Goal: Entertainment & Leisure: Browse casually

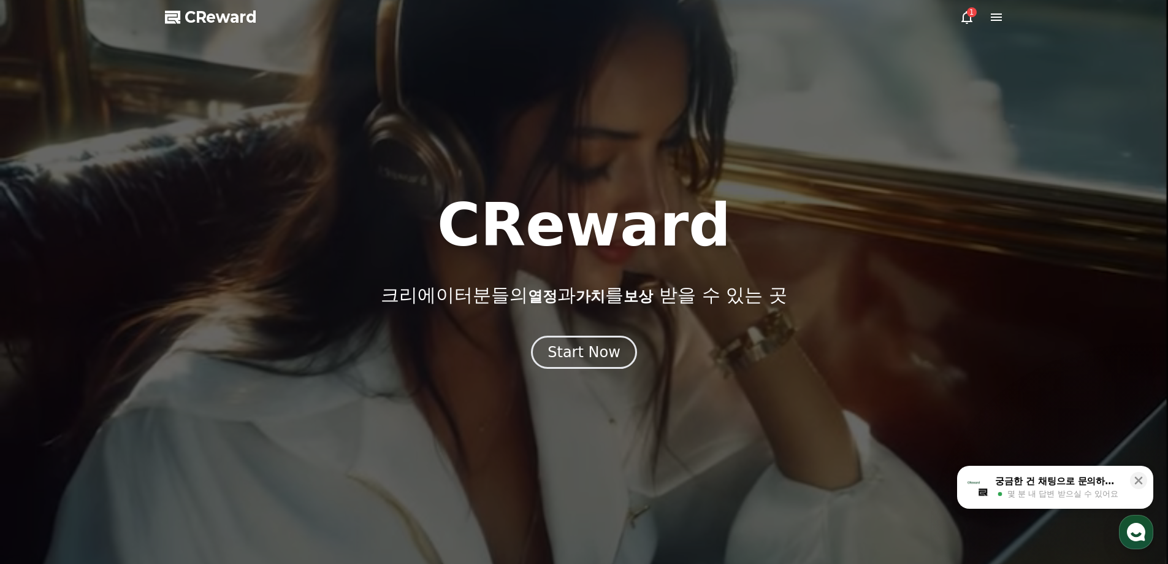
click at [969, 18] on icon at bounding box center [967, 17] width 15 height 15
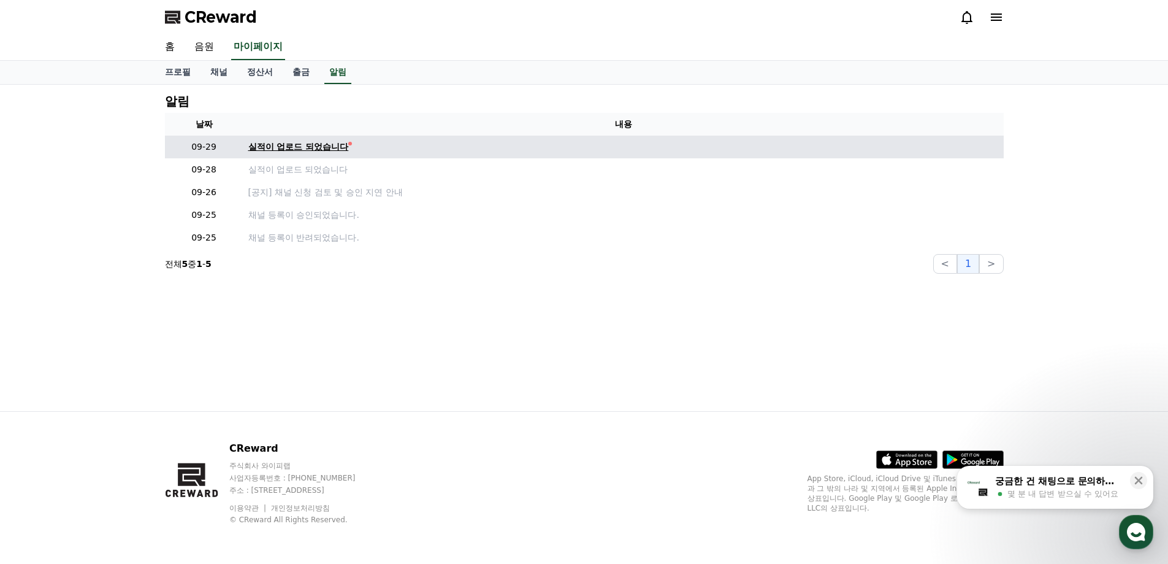
click at [342, 150] on div "실적이 업로드 되었습니다" at bounding box center [298, 146] width 101 height 13
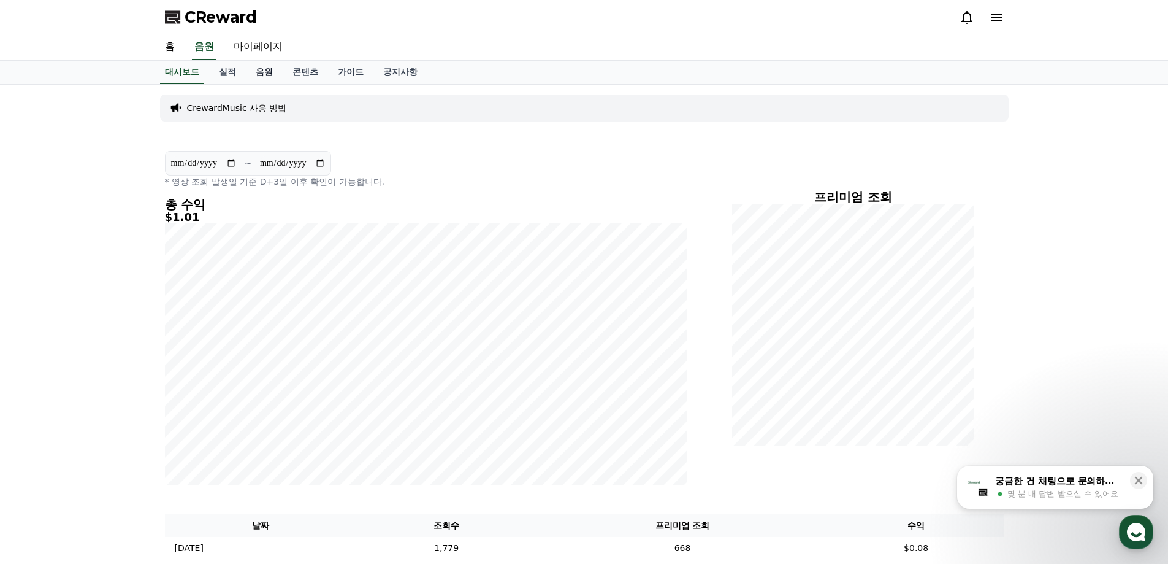
click at [258, 71] on link "음원" at bounding box center [264, 72] width 37 height 23
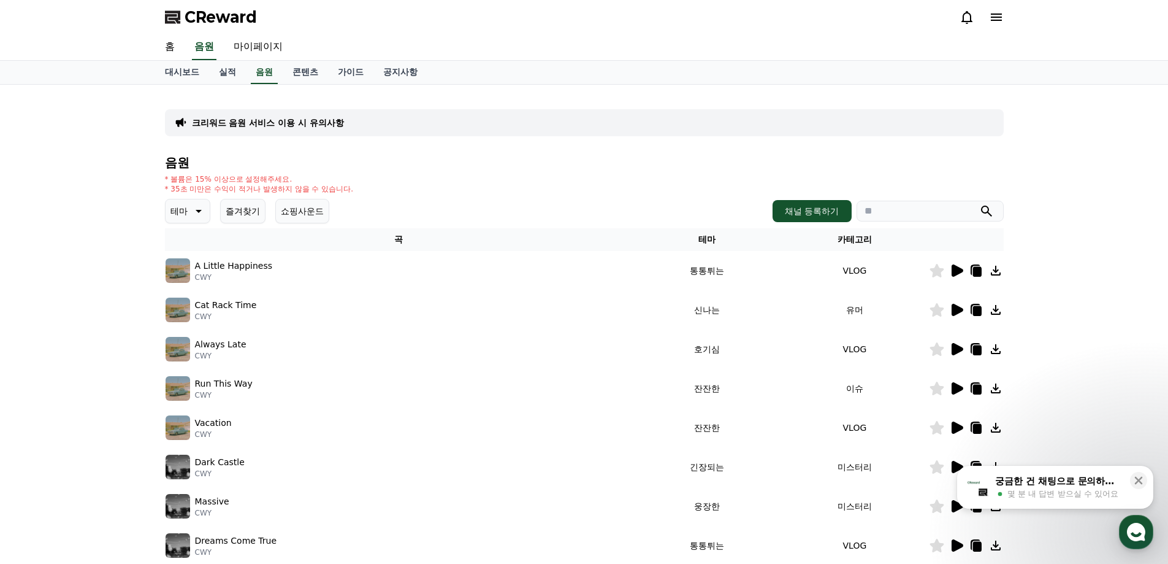
click at [195, 203] on button "테마" at bounding box center [187, 211] width 45 height 25
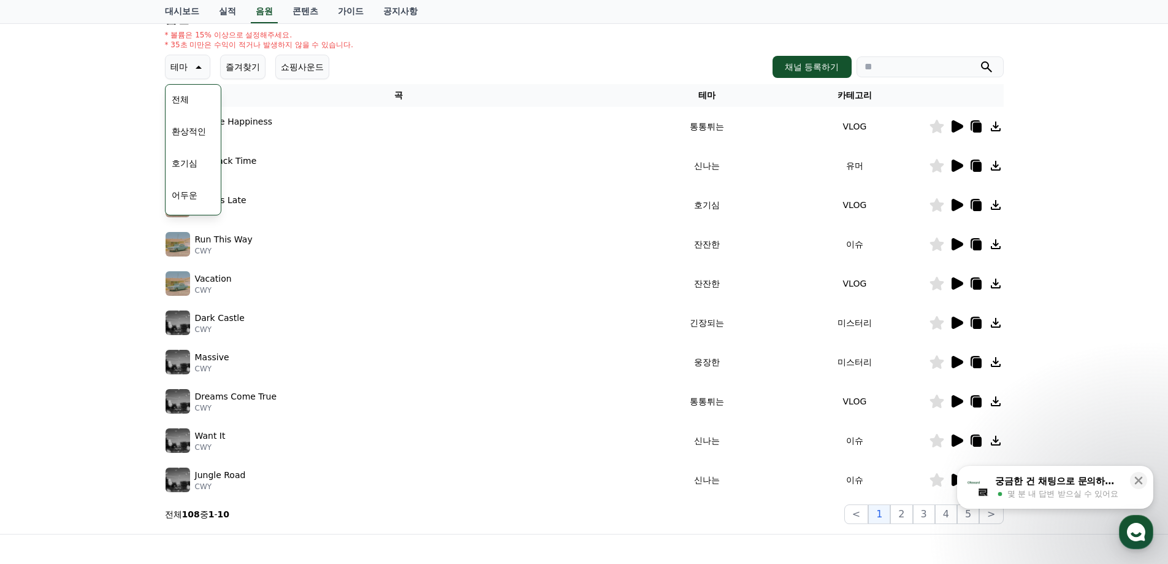
scroll to position [123, 0]
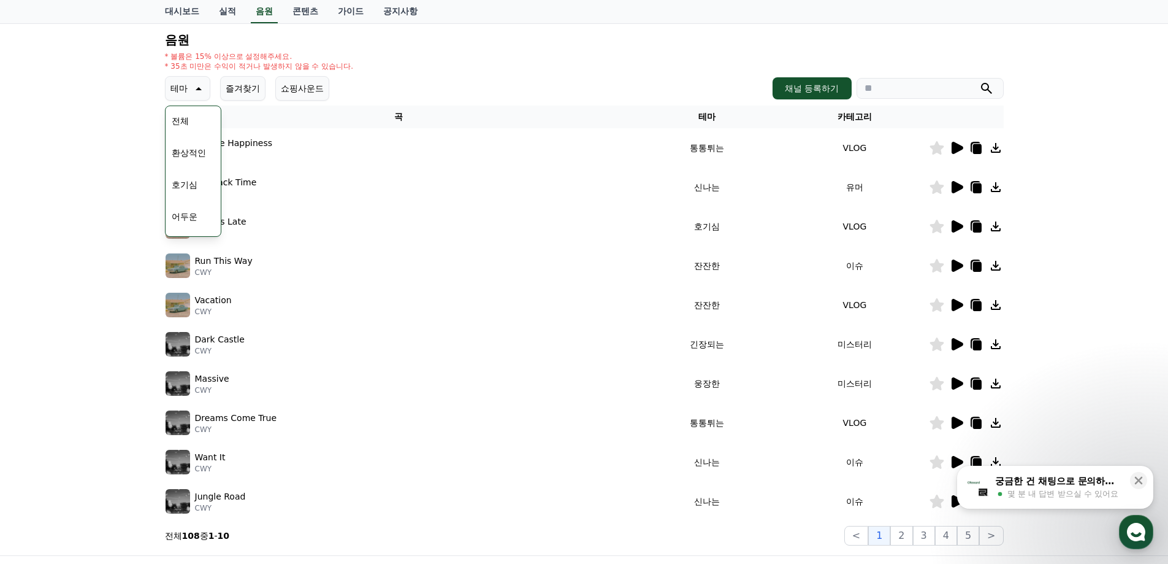
click at [191, 181] on button "호기심" at bounding box center [185, 184] width 36 height 27
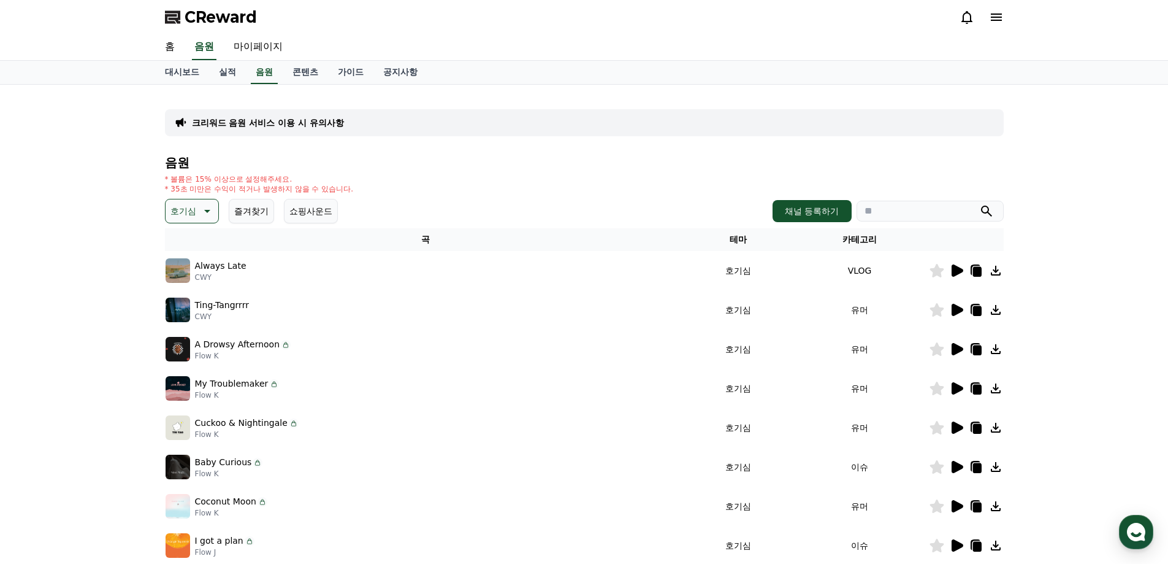
click at [955, 272] on icon at bounding box center [958, 270] width 12 height 12
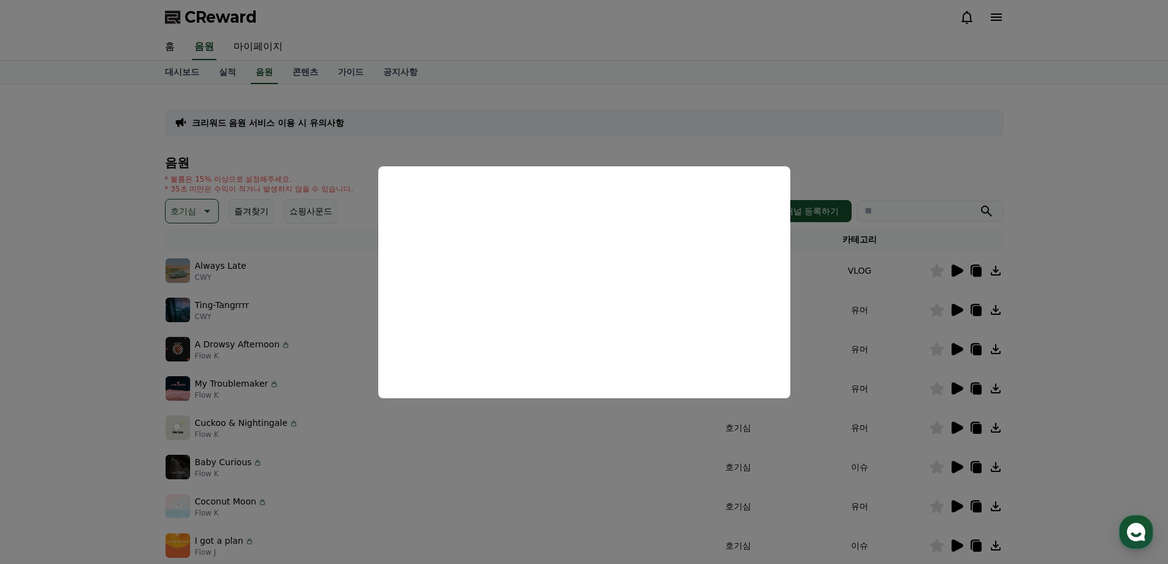
click at [954, 314] on button "close modal" at bounding box center [584, 282] width 1168 height 564
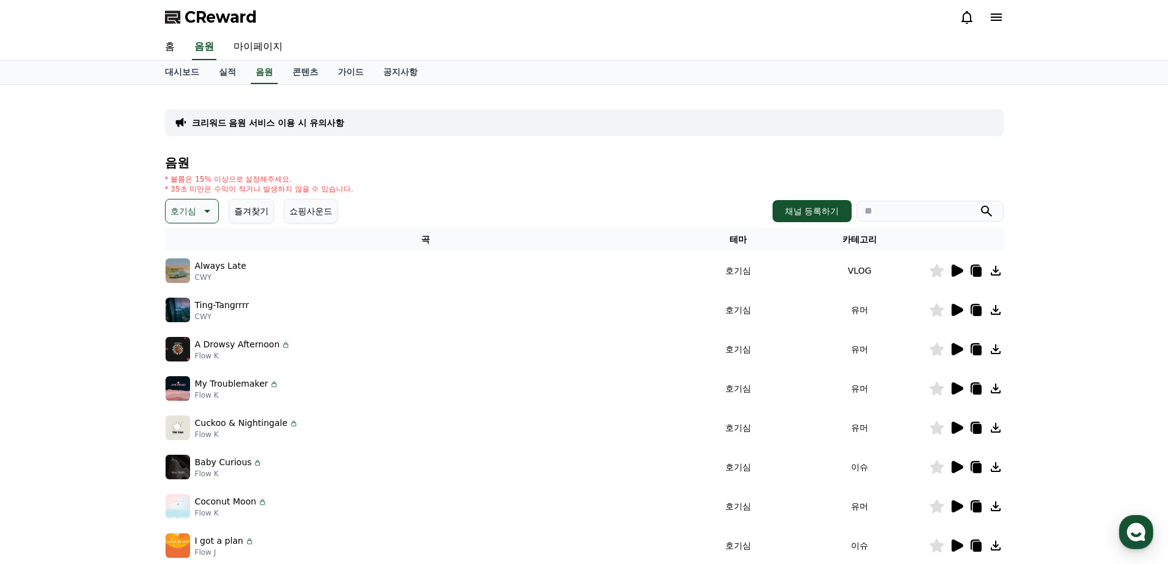
click at [955, 313] on icon at bounding box center [958, 310] width 12 height 12
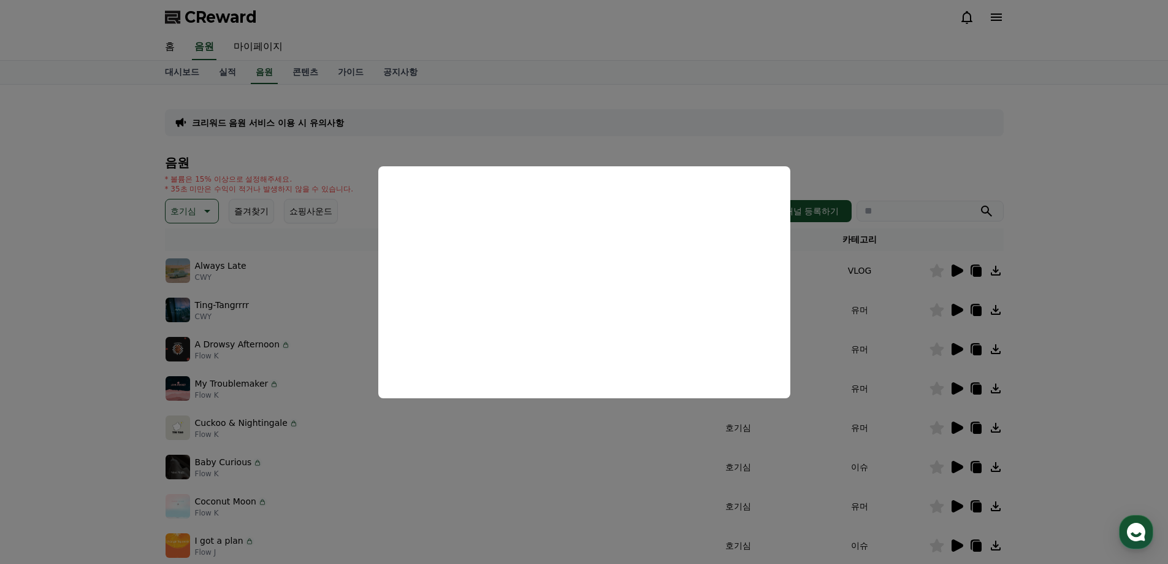
click at [1089, 303] on button "close modal" at bounding box center [584, 282] width 1168 height 564
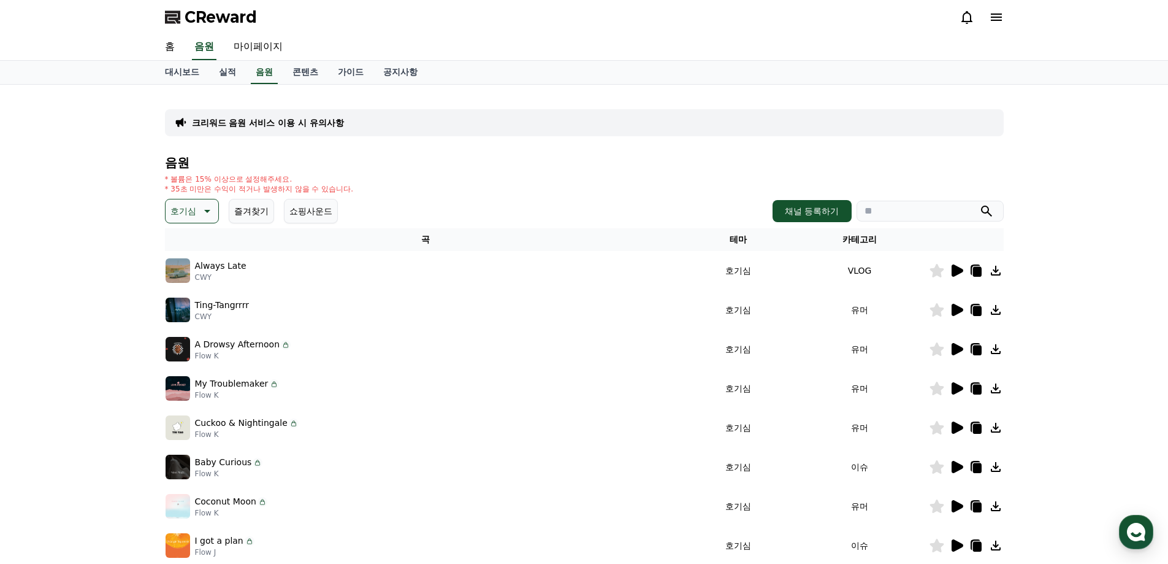
click at [976, 309] on icon at bounding box center [977, 311] width 9 height 10
click at [259, 348] on p "A Drowsy Afternoon" at bounding box center [237, 344] width 85 height 13
click at [962, 351] on icon at bounding box center [956, 349] width 15 height 15
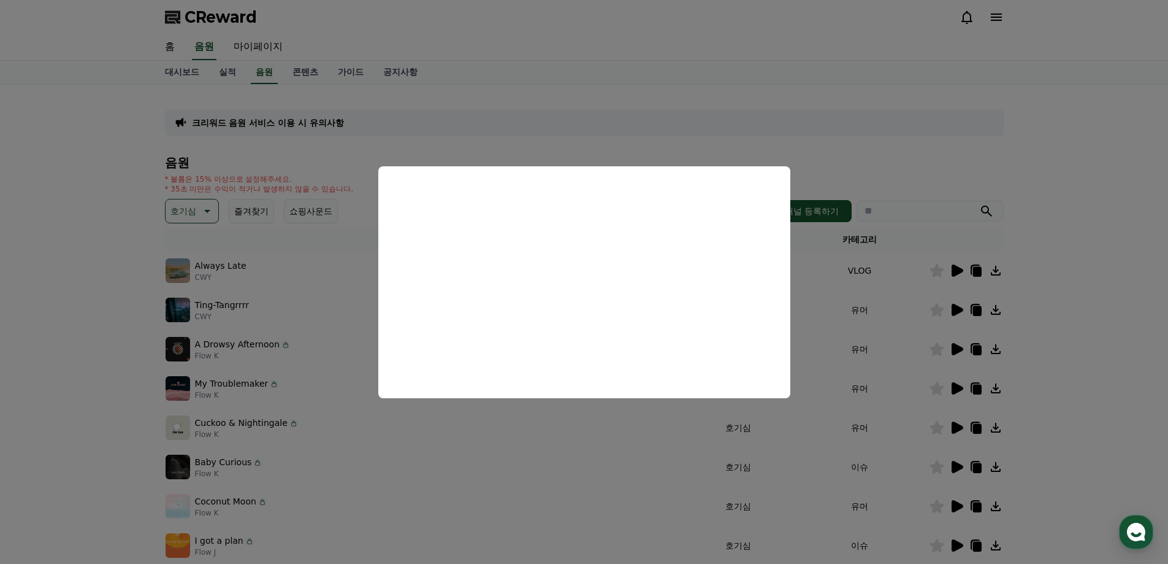
drag, startPoint x: 1085, startPoint y: 263, endPoint x: 1054, endPoint y: 269, distance: 31.8
click at [1085, 263] on button "close modal" at bounding box center [584, 282] width 1168 height 564
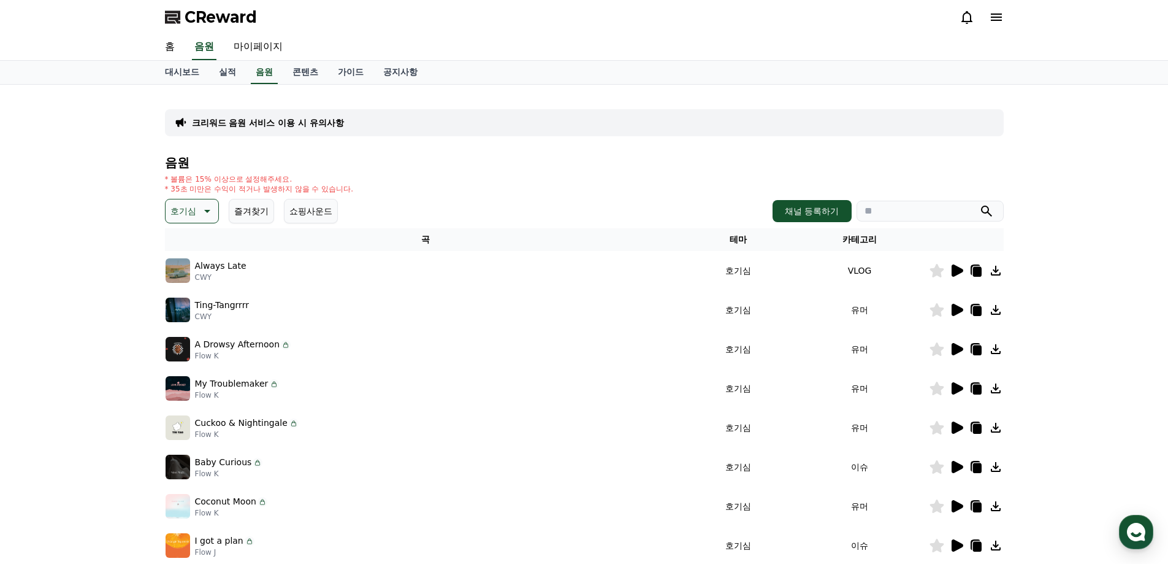
click at [955, 387] on icon at bounding box center [958, 388] width 12 height 12
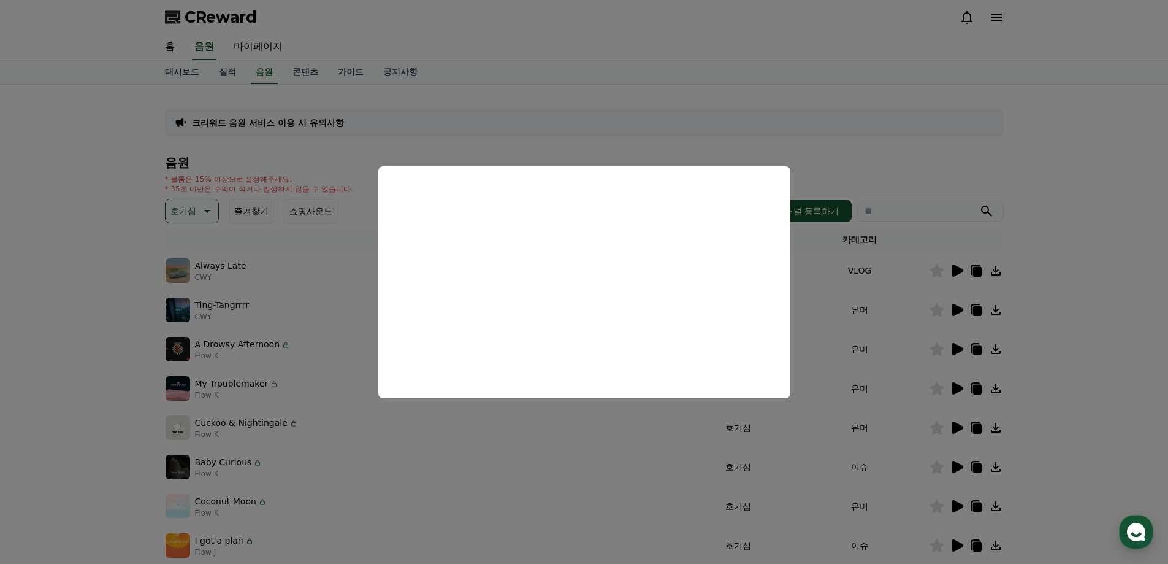
click at [1076, 381] on button "close modal" at bounding box center [584, 282] width 1168 height 564
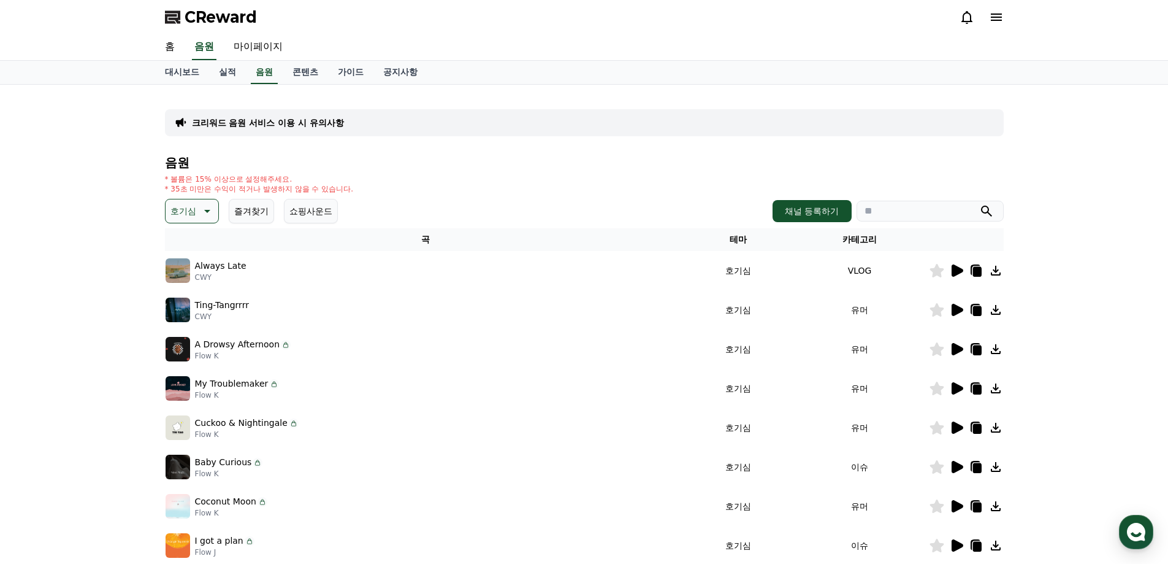
click at [956, 426] on icon at bounding box center [958, 427] width 12 height 12
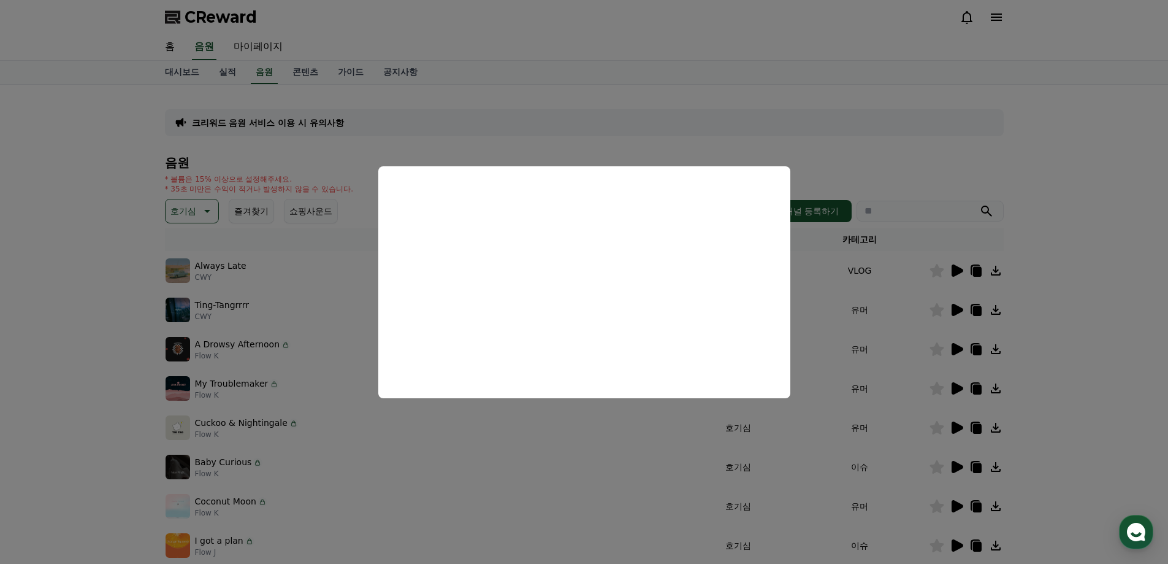
click at [958, 428] on button "close modal" at bounding box center [584, 282] width 1168 height 564
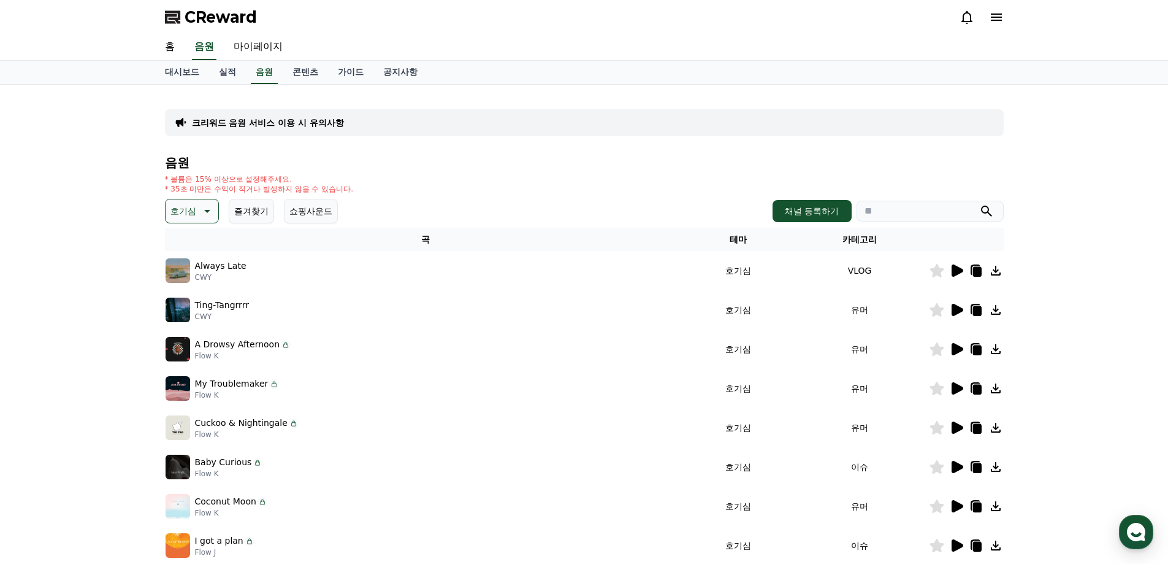
click at [955, 466] on icon at bounding box center [958, 467] width 12 height 12
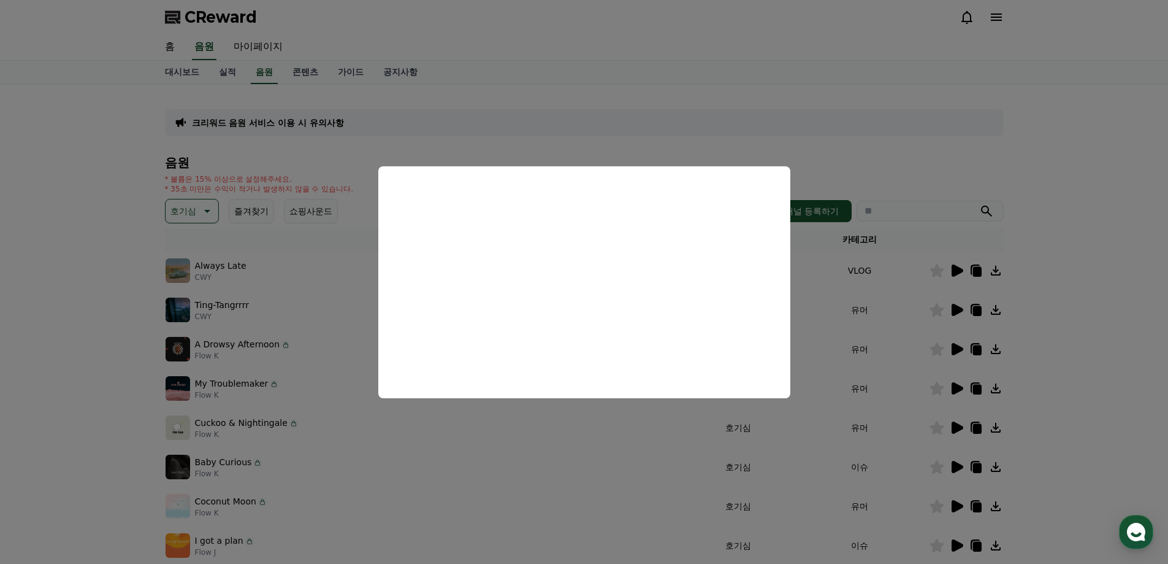
click at [957, 501] on button "close modal" at bounding box center [584, 282] width 1168 height 564
click at [957, 501] on icon at bounding box center [956, 506] width 15 height 15
click at [951, 521] on button "close modal" at bounding box center [584, 282] width 1168 height 564
click at [958, 538] on icon at bounding box center [956, 545] width 15 height 15
click at [959, 428] on button "close modal" at bounding box center [584, 282] width 1168 height 564
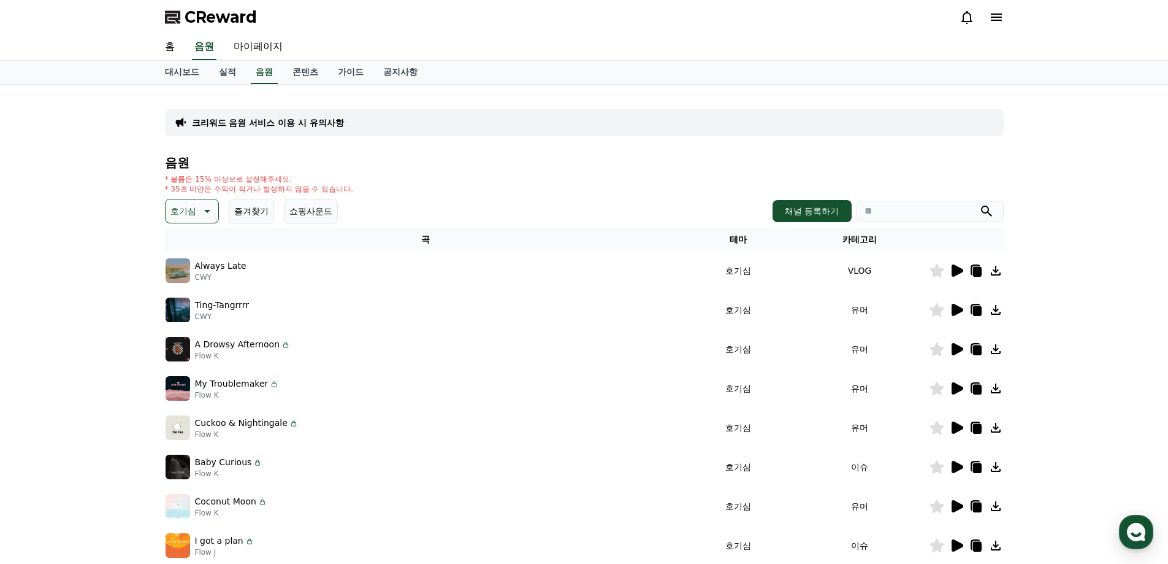
click at [954, 427] on icon at bounding box center [958, 427] width 12 height 12
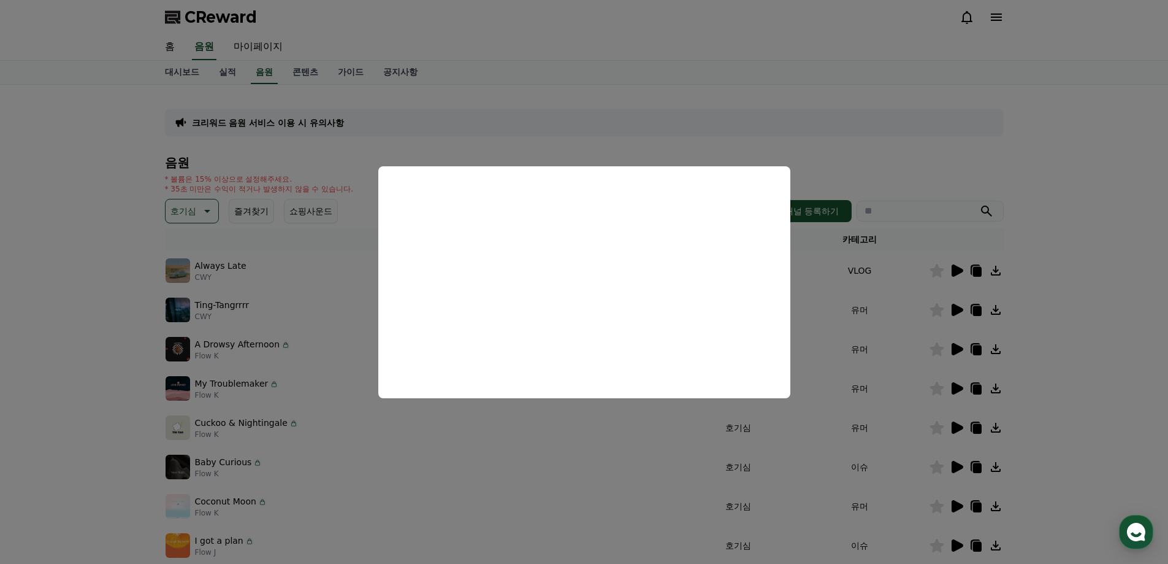
click at [957, 404] on button "close modal" at bounding box center [584, 282] width 1168 height 564
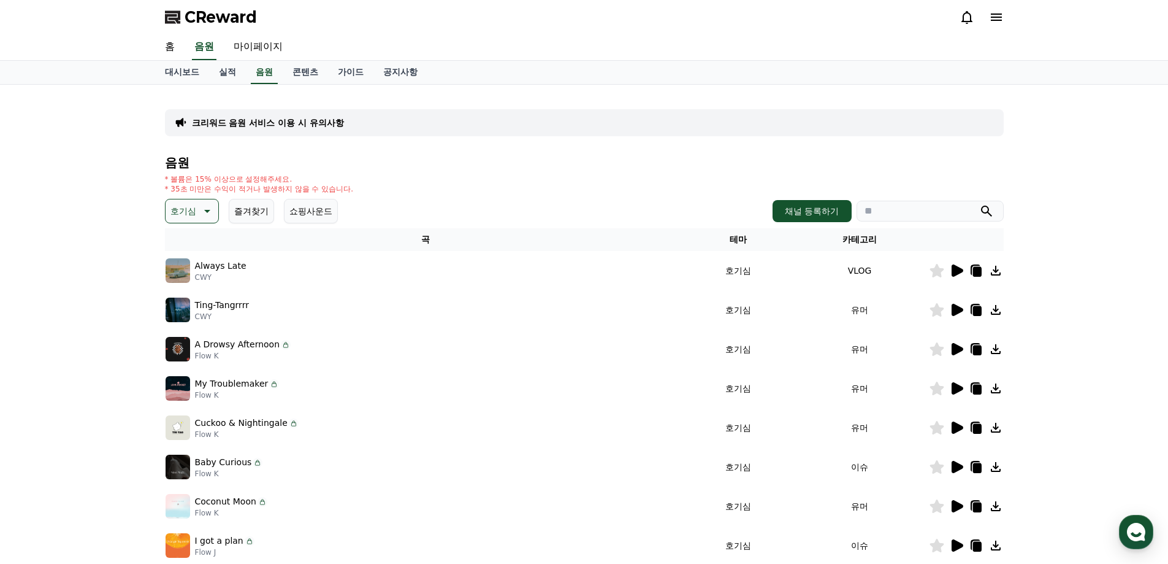
click at [959, 385] on icon at bounding box center [958, 388] width 12 height 12
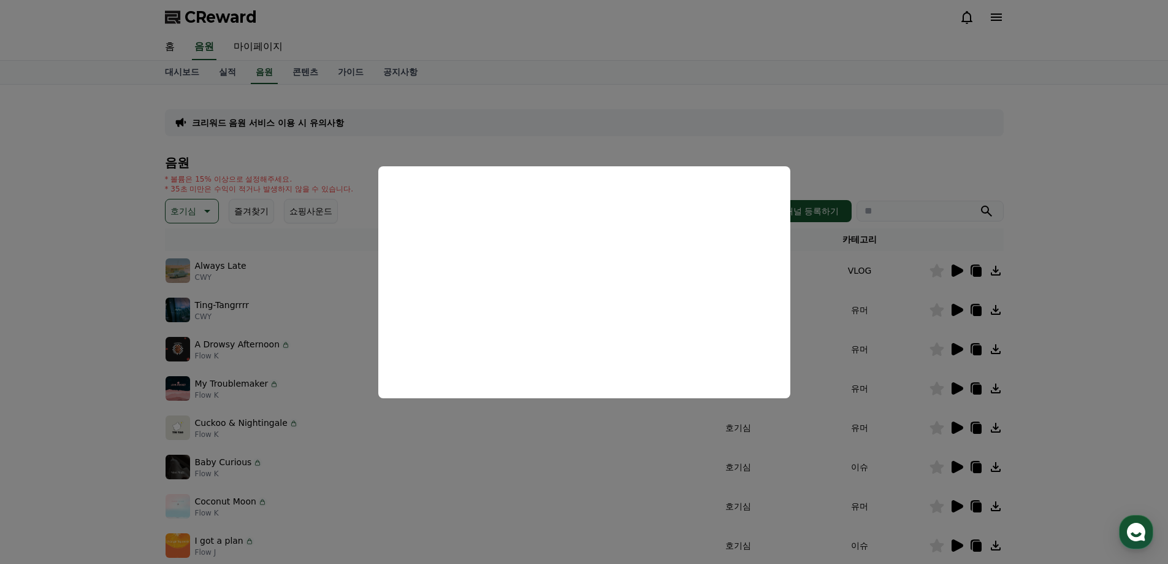
click at [961, 389] on button "close modal" at bounding box center [584, 282] width 1168 height 564
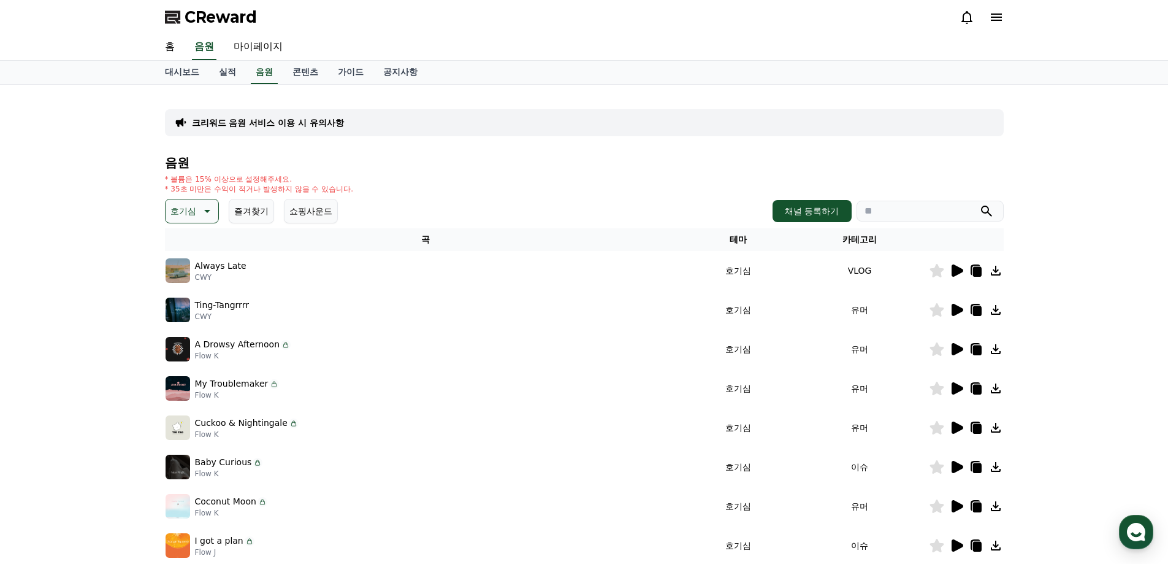
click at [957, 347] on icon at bounding box center [958, 349] width 12 height 12
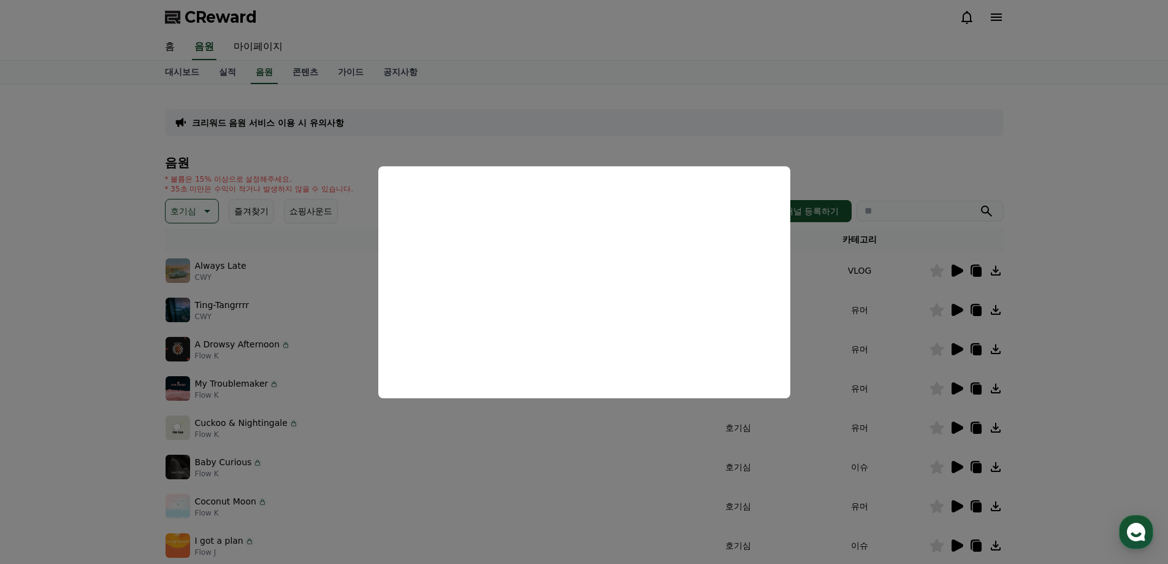
click at [951, 350] on button "close modal" at bounding box center [584, 282] width 1168 height 564
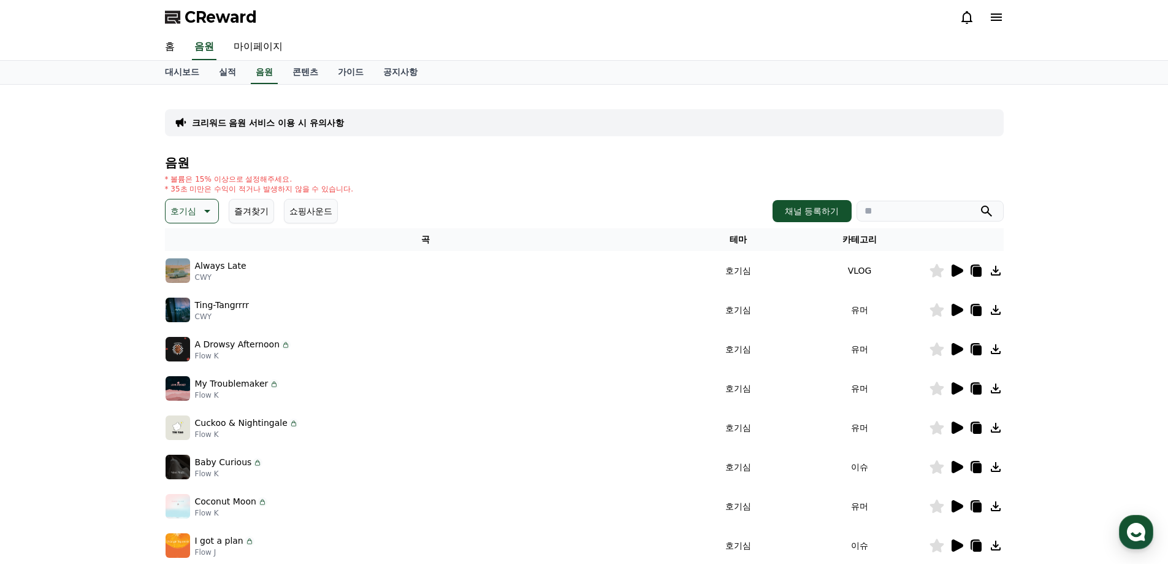
click at [953, 307] on icon at bounding box center [958, 310] width 12 height 12
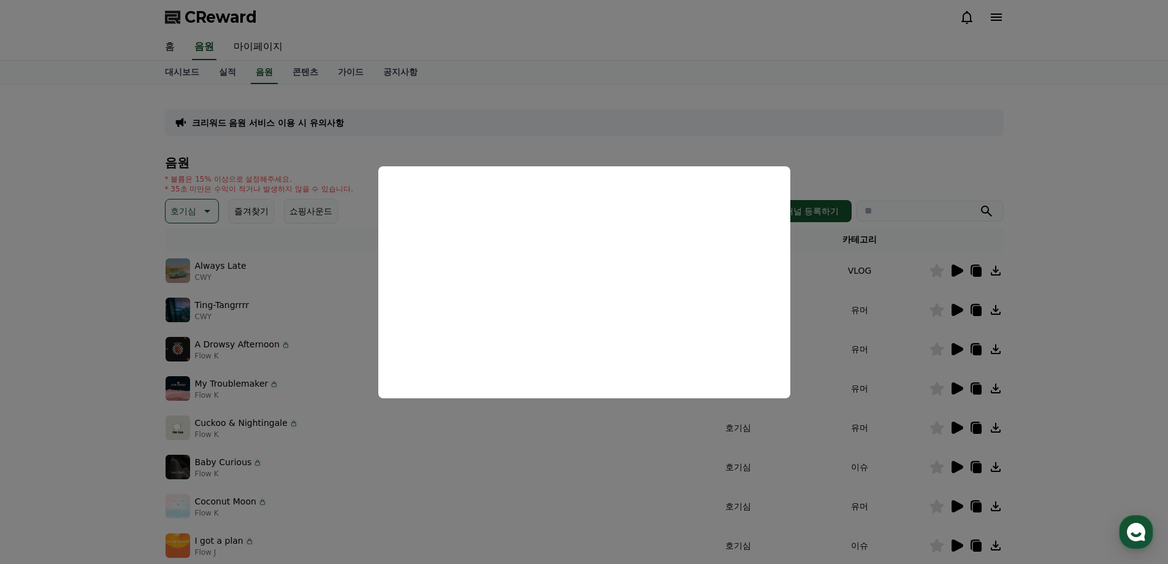
click at [960, 350] on button "close modal" at bounding box center [584, 282] width 1168 height 564
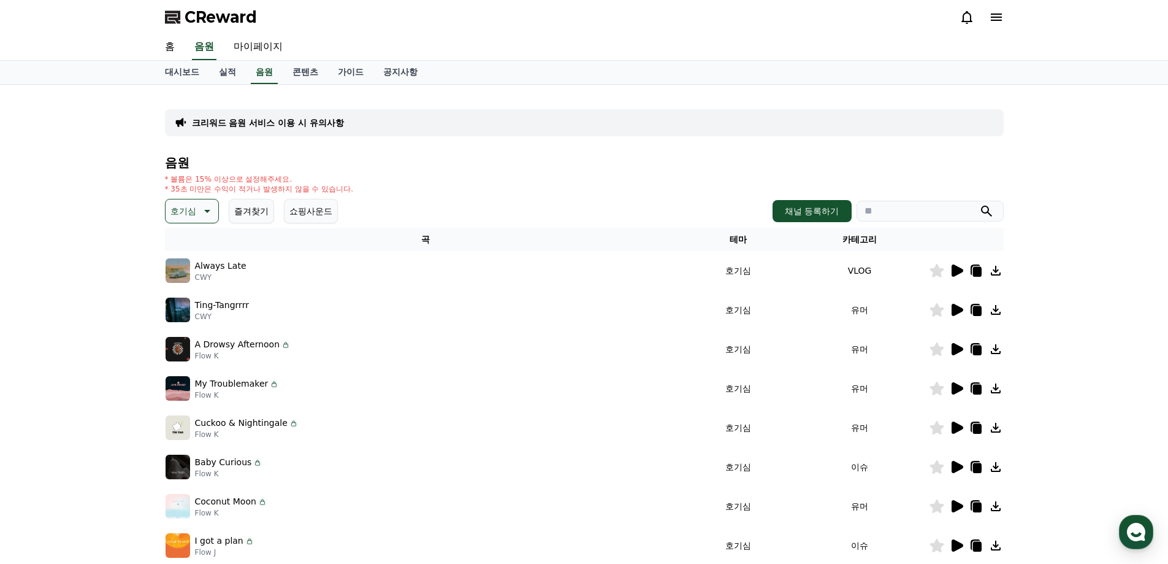
click at [981, 347] on icon at bounding box center [977, 350] width 9 height 10
